Goal: Task Accomplishment & Management: Use online tool/utility

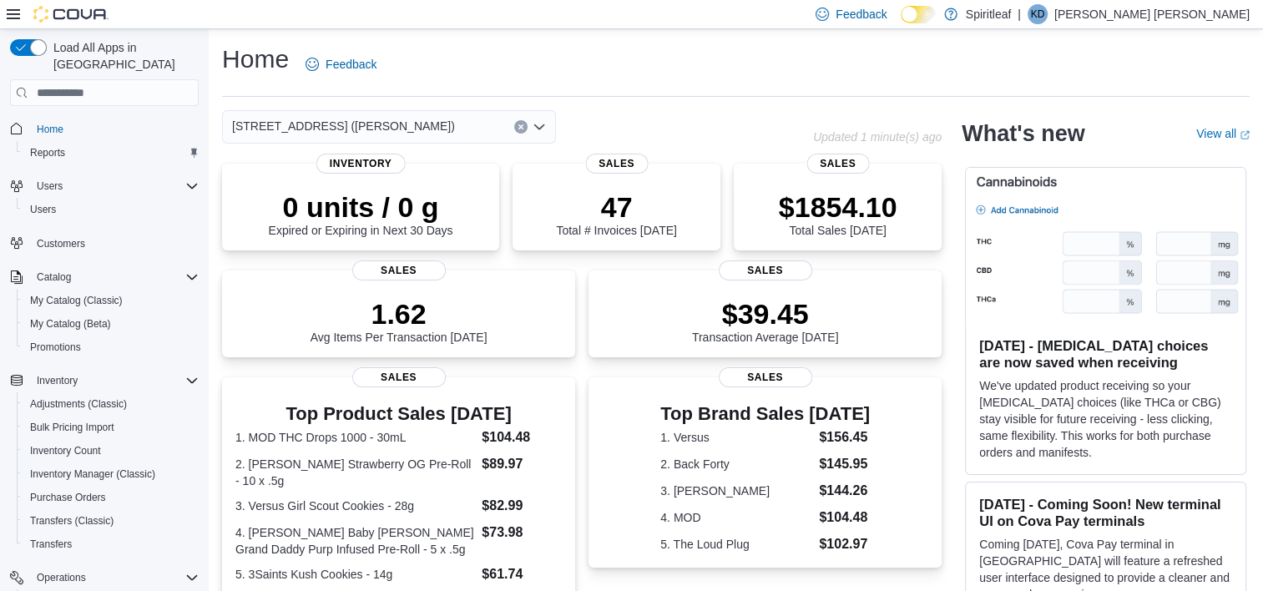
click at [353, 13] on div "Feedback Dark Mode Spiritleaf | KD Kenneth D L" at bounding box center [631, 14] width 1263 height 29
click at [600, 16] on div "Feedback Dark Mode Spiritleaf | KD Kenneth D L" at bounding box center [631, 14] width 1263 height 29
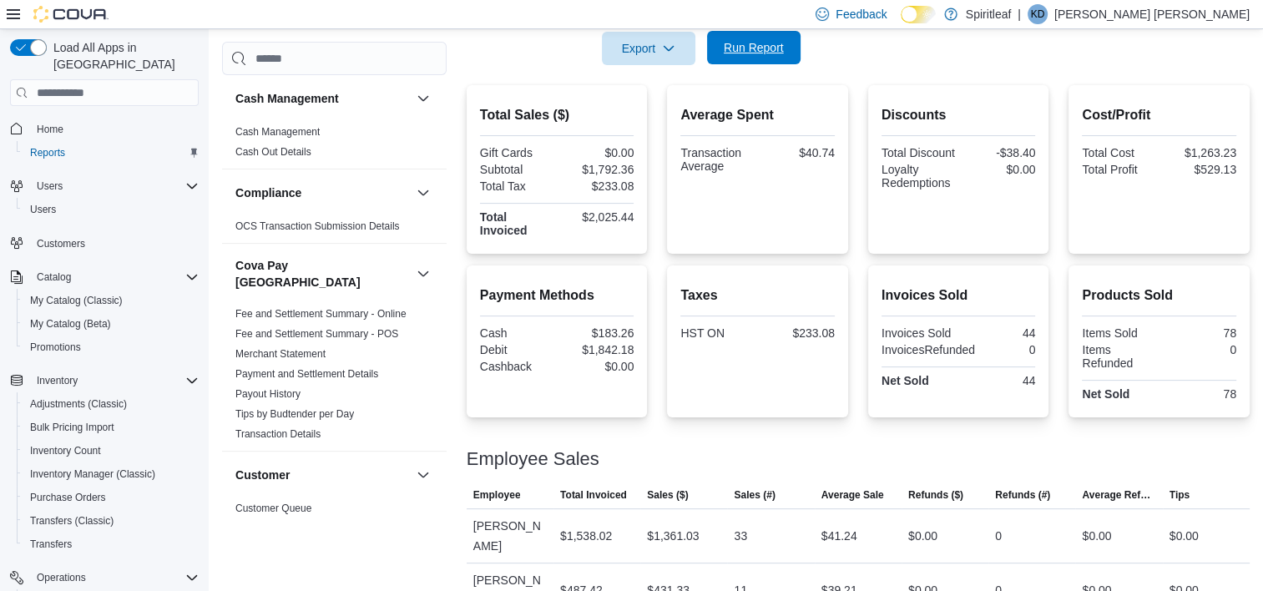
scroll to position [1085, 0]
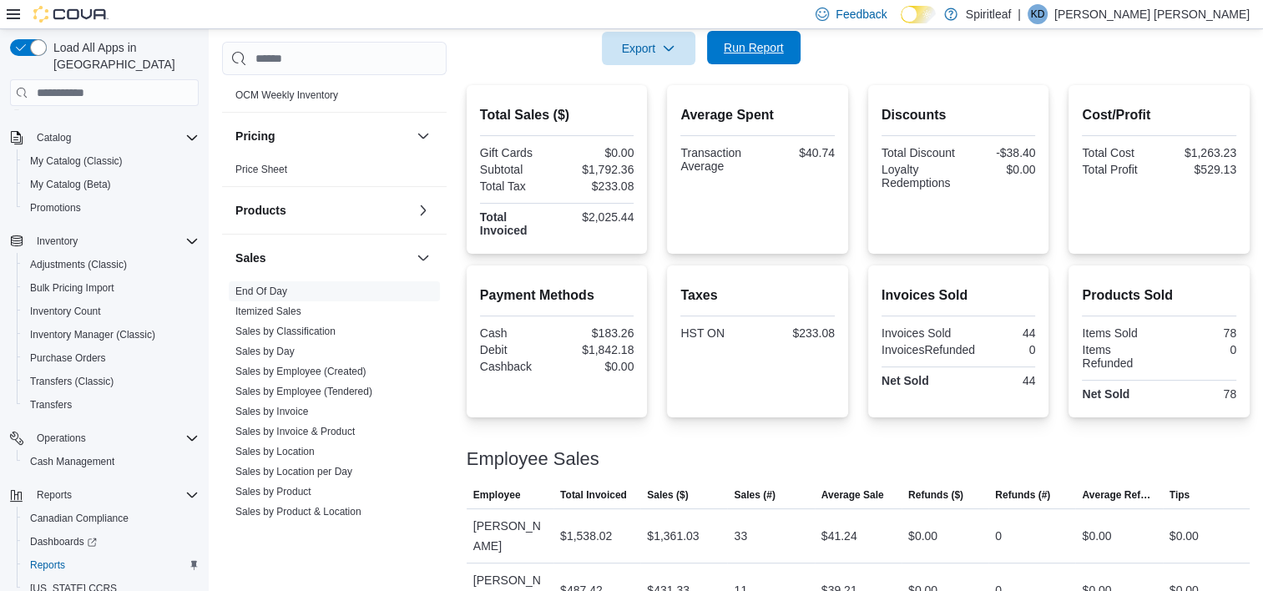
click at [755, 46] on span "Run Report" at bounding box center [754, 47] width 60 height 17
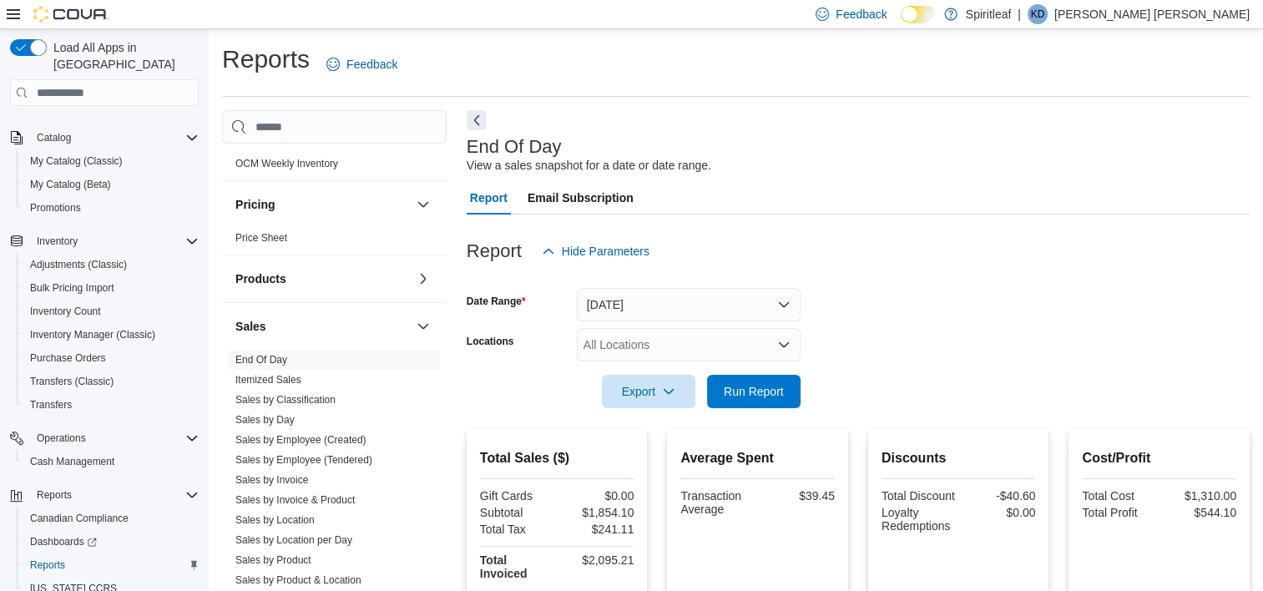
scroll to position [0, 0]
click at [747, 392] on span "Run Report" at bounding box center [754, 390] width 60 height 17
click at [768, 398] on span "Run Report" at bounding box center [754, 390] width 60 height 17
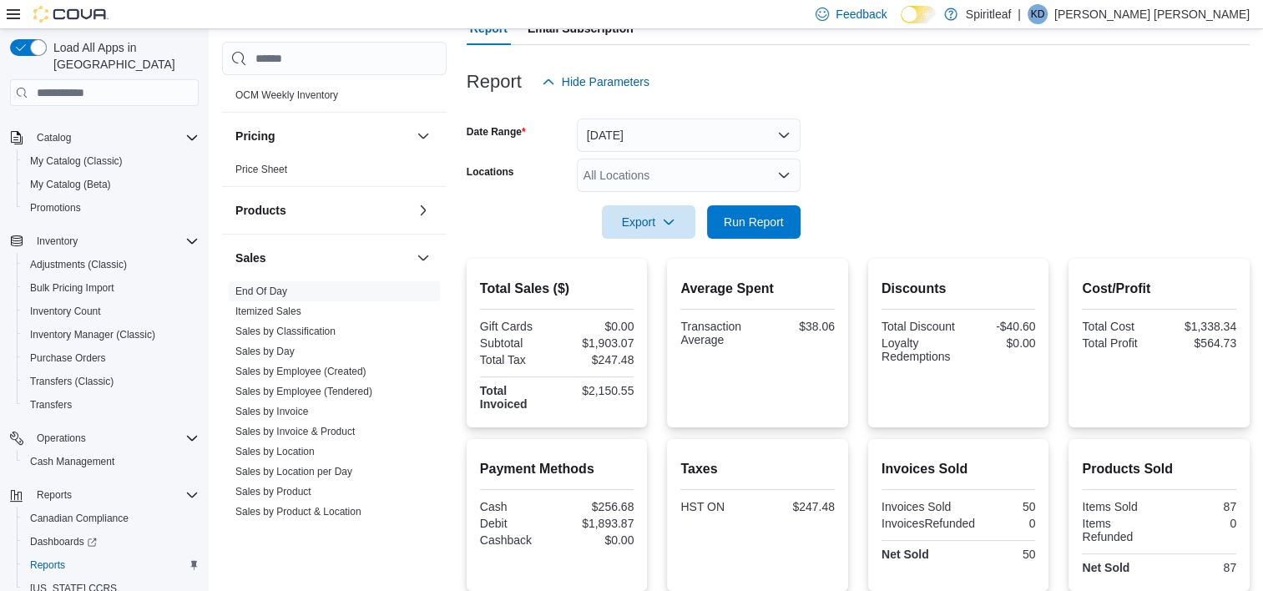
scroll to position [343, 0]
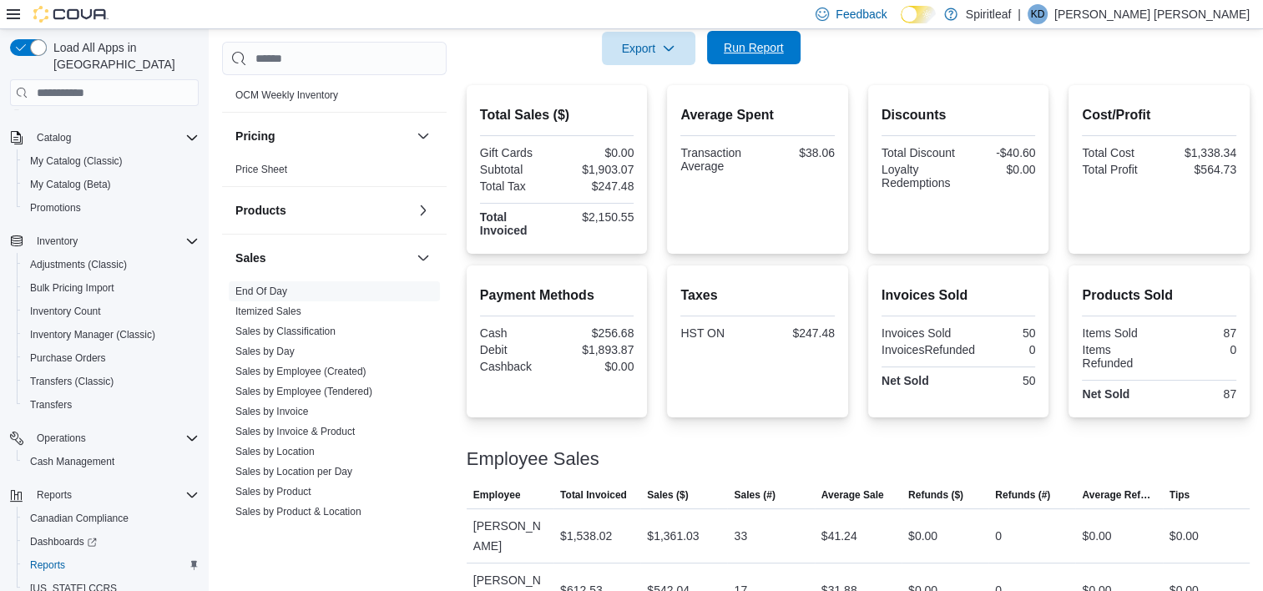
click at [751, 52] on span "Run Report" at bounding box center [754, 47] width 60 height 17
